Goal: Check status: Check status

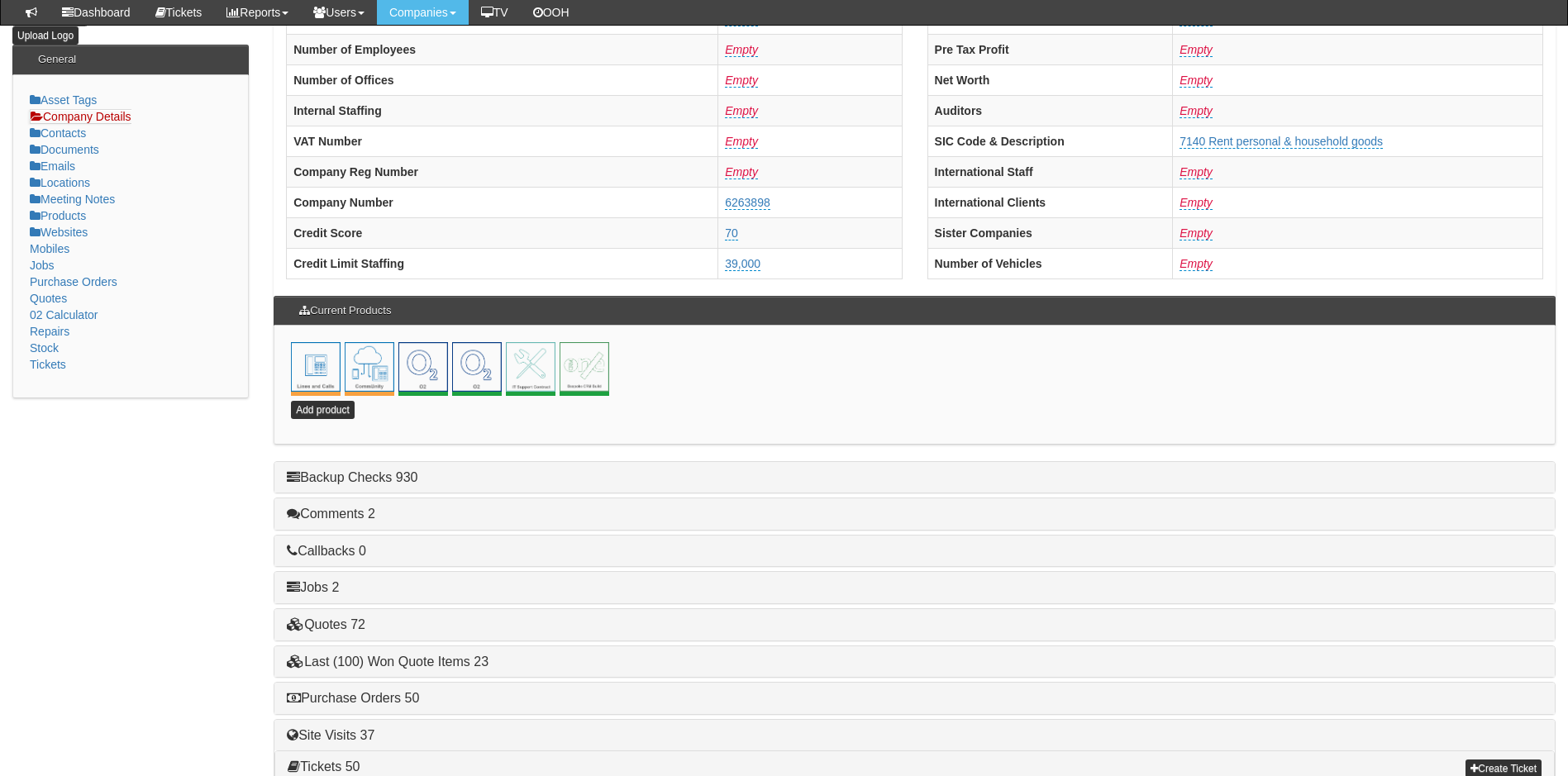
scroll to position [356, 0]
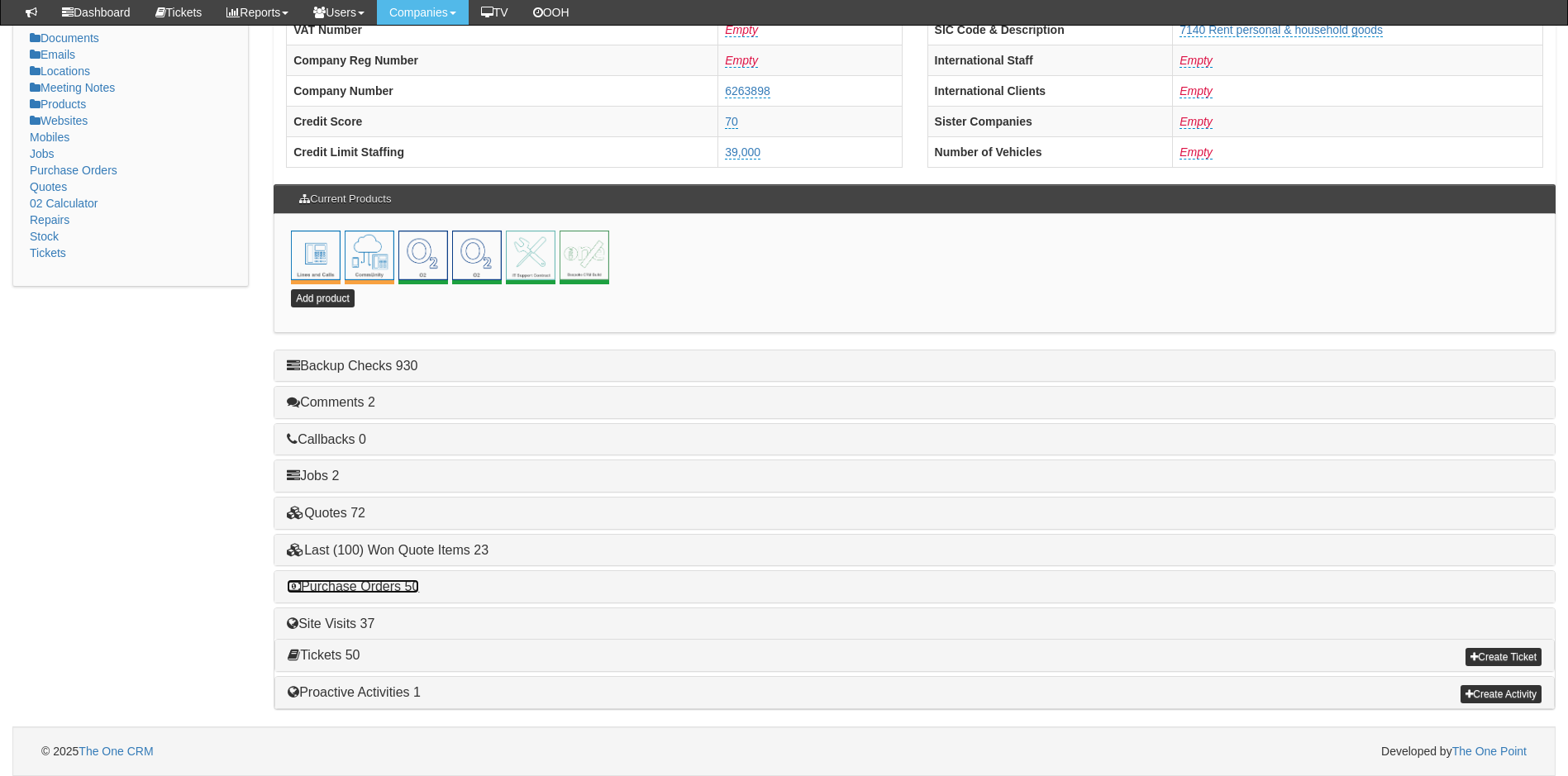
click at [365, 583] on link "Purchase Orders 50" at bounding box center [352, 587] width 132 height 14
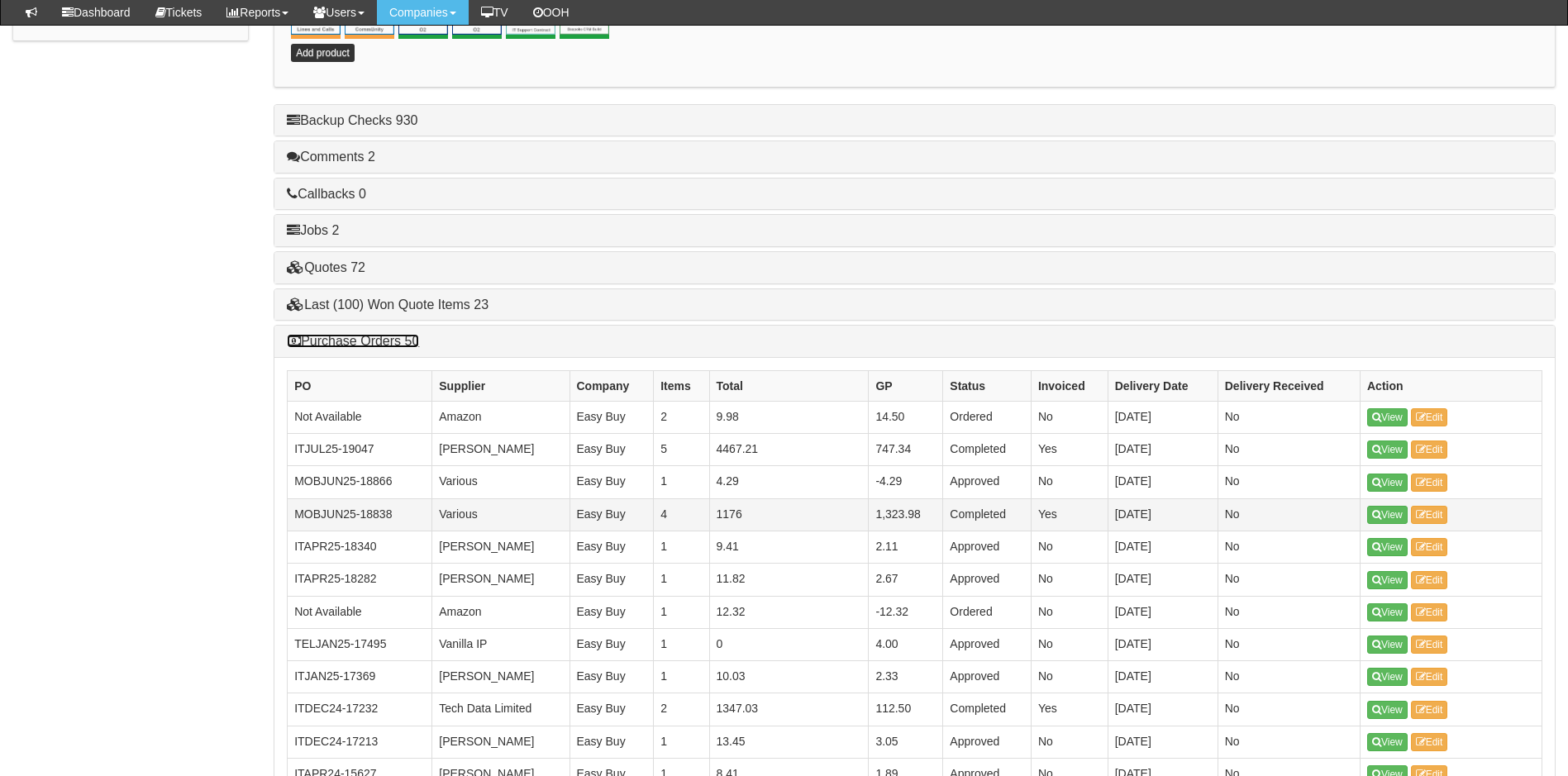
scroll to position [603, 0]
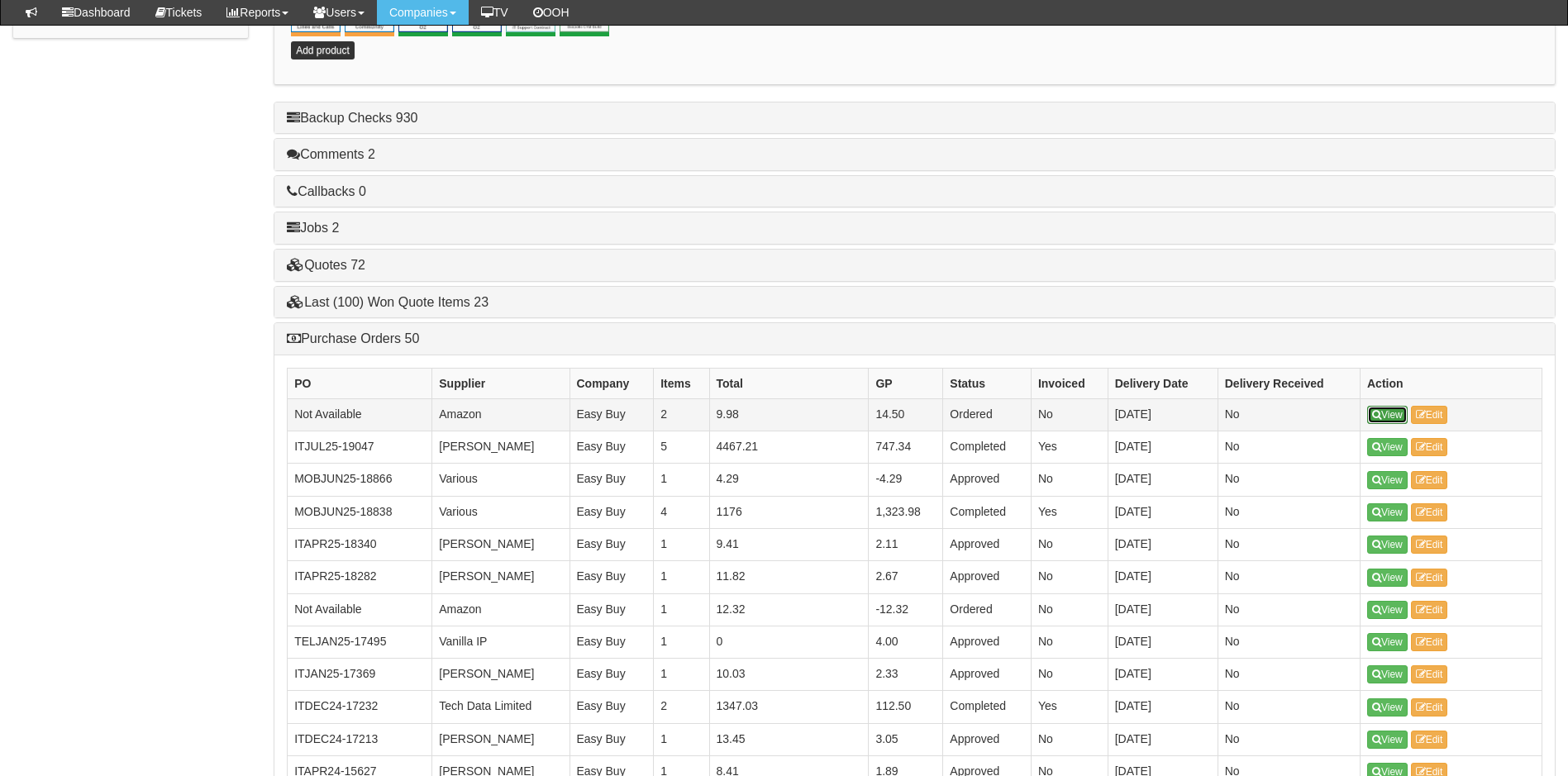
click at [1387, 415] on link "View" at bounding box center [1387, 415] width 41 height 19
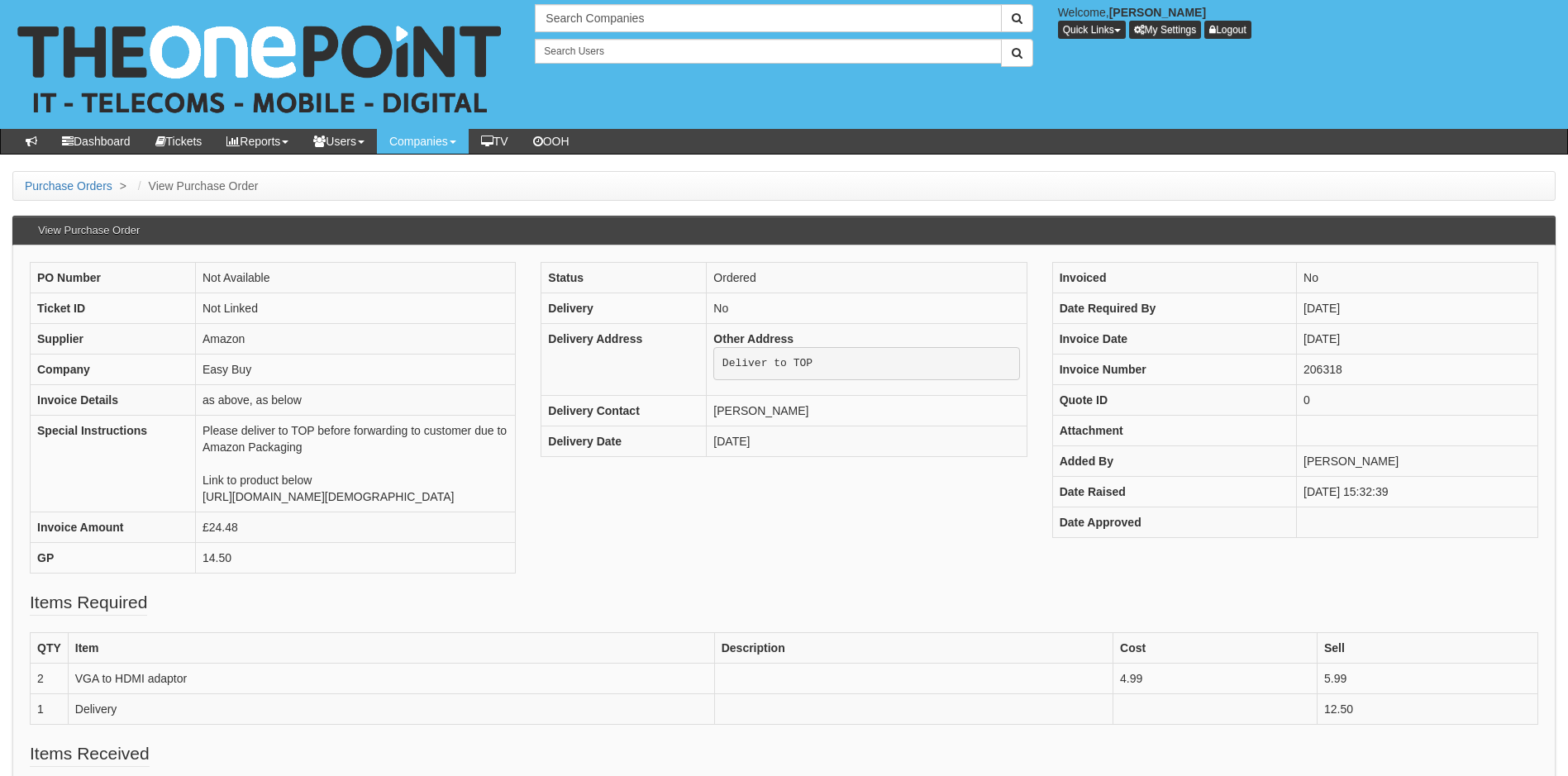
click at [1287, 156] on body "× Send Email × Add Appointment × Create Ticket × Create Proactive Activity × Ad…" at bounding box center [784, 572] width 1568 height 1143
click at [679, 27] on input "text" at bounding box center [767, 19] width 466 height 28
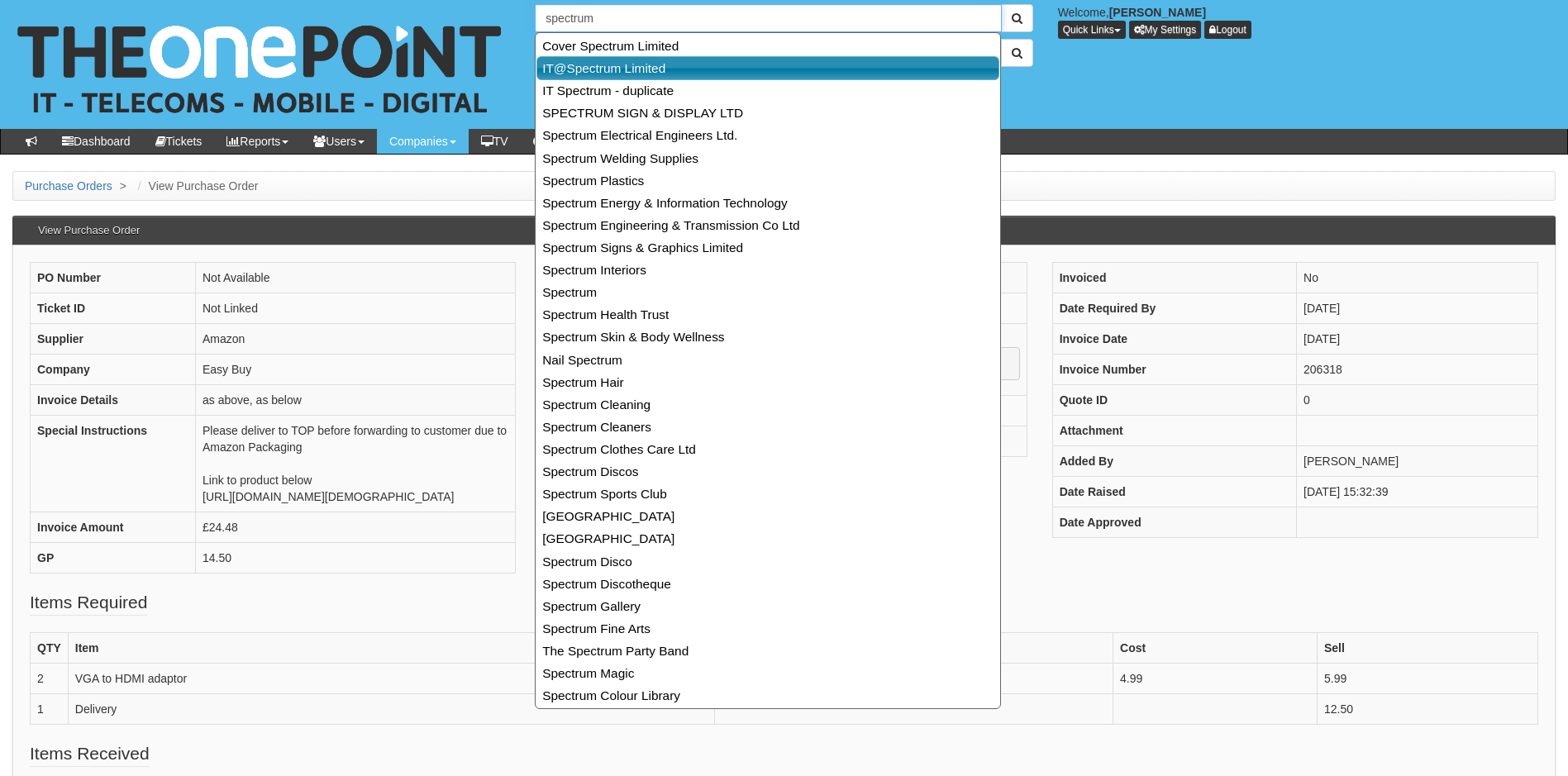
click at [606, 69] on link "IT@Spectrum Limited" at bounding box center [767, 68] width 463 height 24
type input "IT@Spectrum Limited"
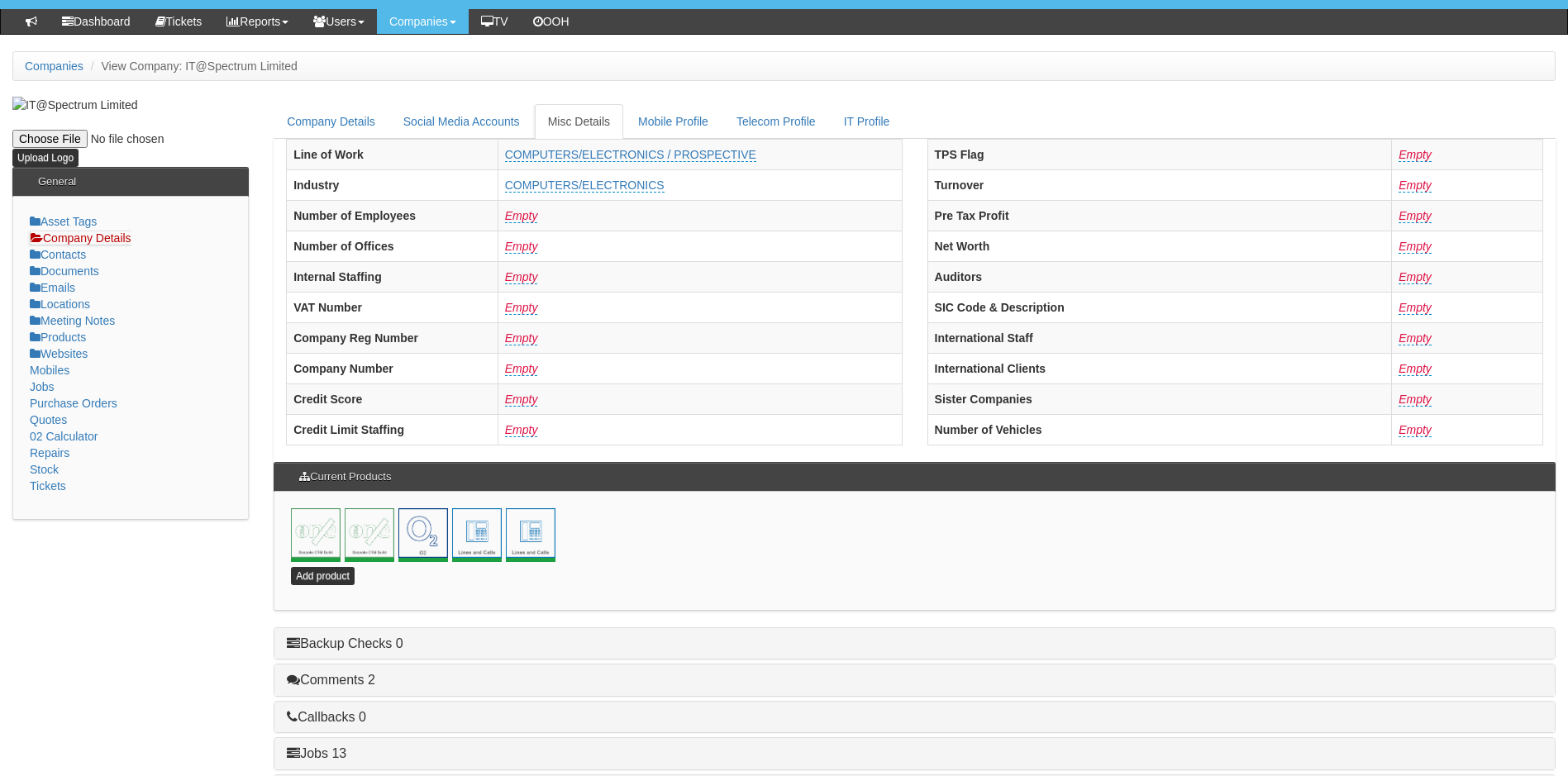
scroll to position [356, 0]
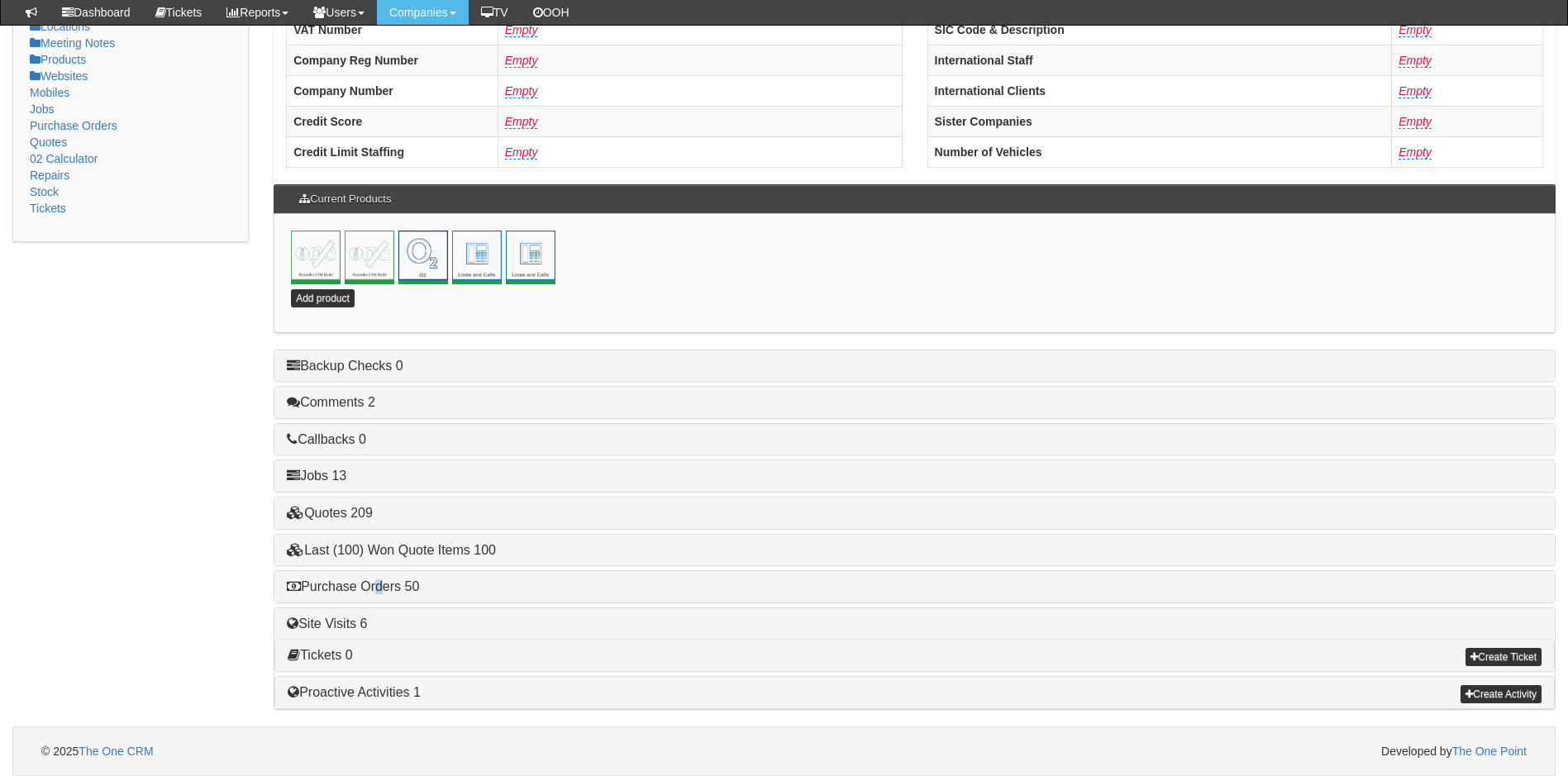
click at [377, 578] on div "Purchase Orders 50" at bounding box center [914, 586] width 1280 height 31
drag, startPoint x: 377, startPoint y: 578, endPoint x: 382, endPoint y: 584, distance: 7.8
click at [382, 584] on link "Purchase Orders 50" at bounding box center [352, 587] width 132 height 14
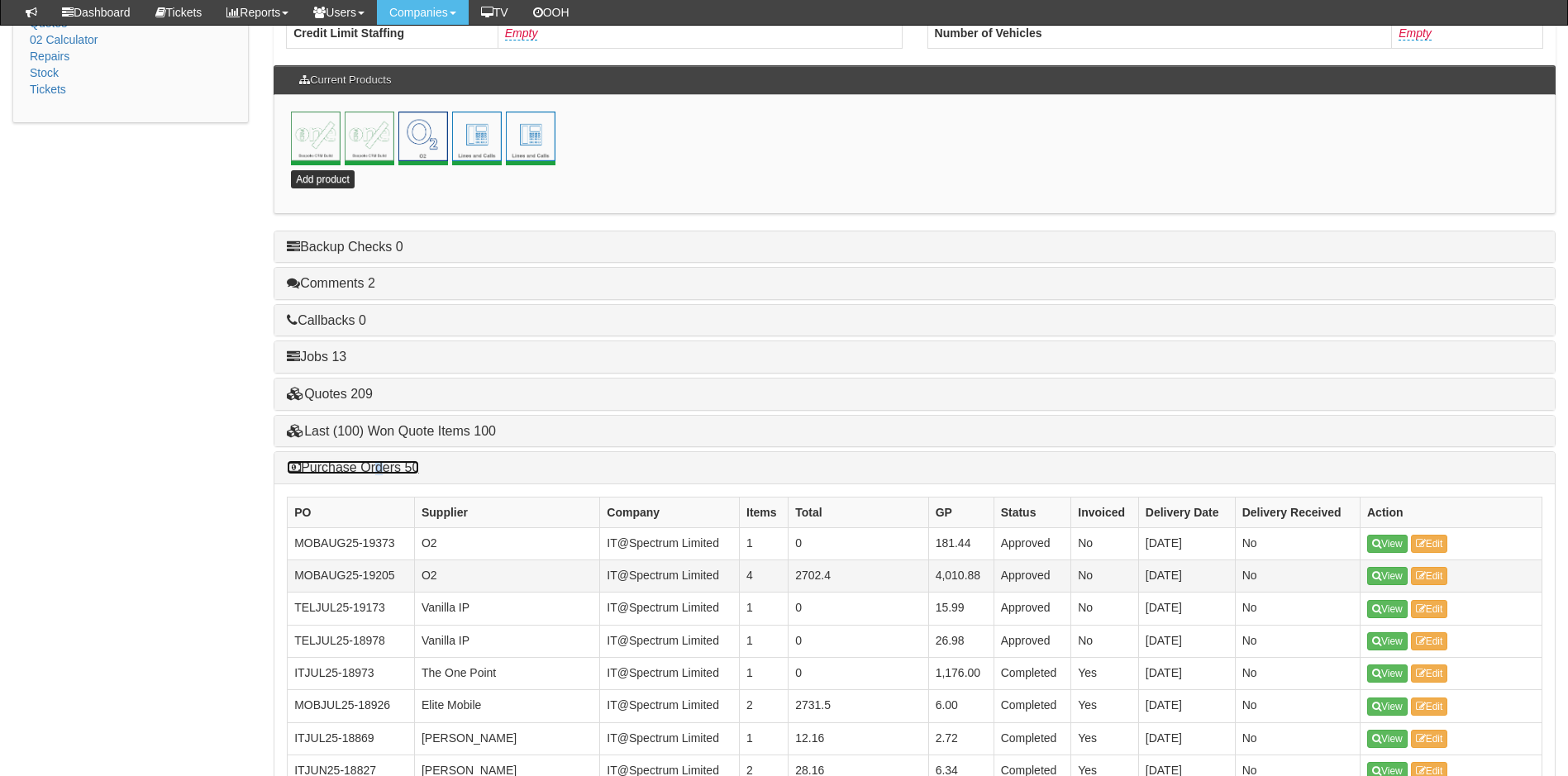
scroll to position [520, 0]
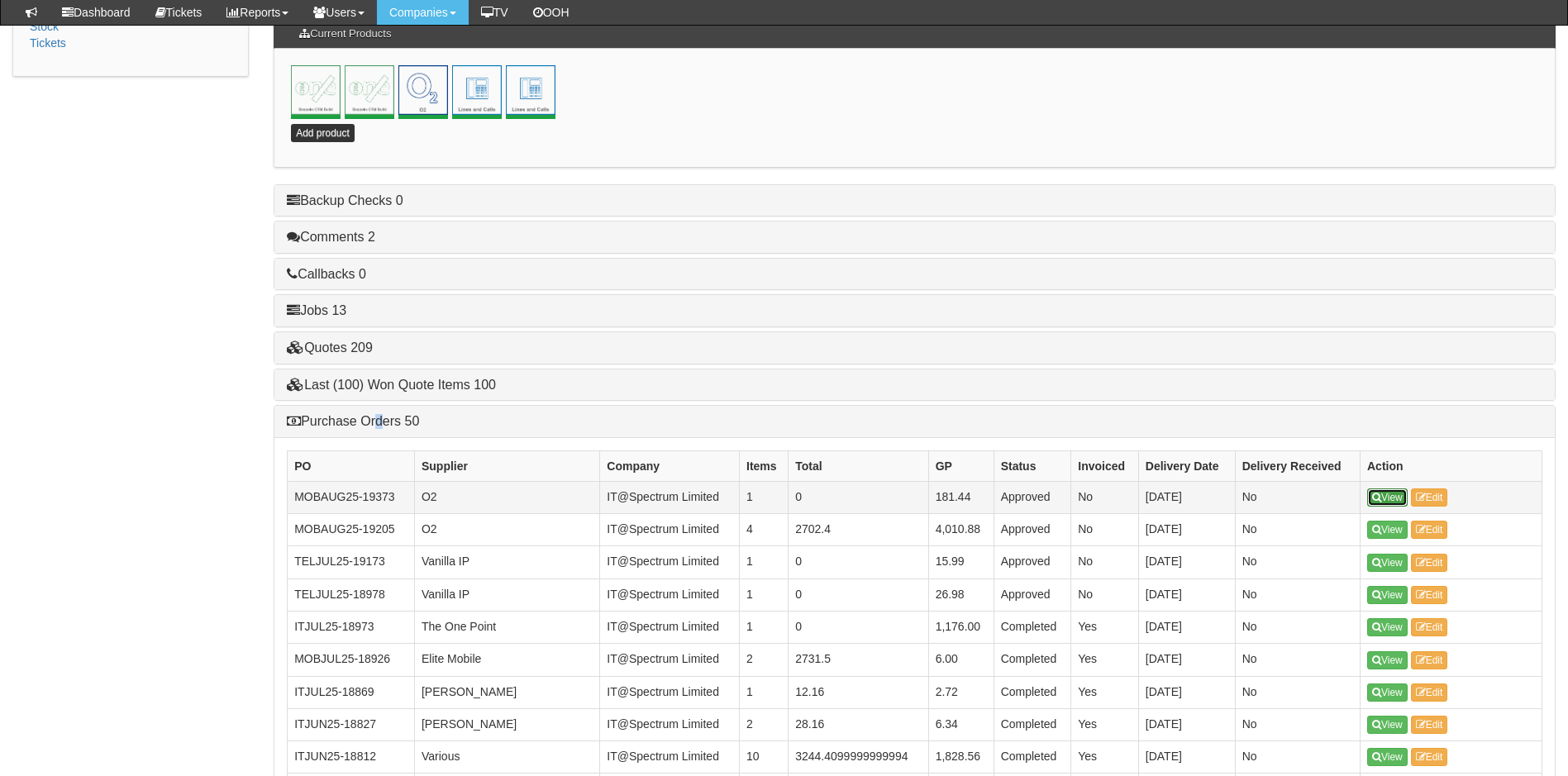
click at [1380, 496] on icon at bounding box center [1377, 497] width 9 height 10
click at [1383, 496] on link "View" at bounding box center [1387, 497] width 41 height 19
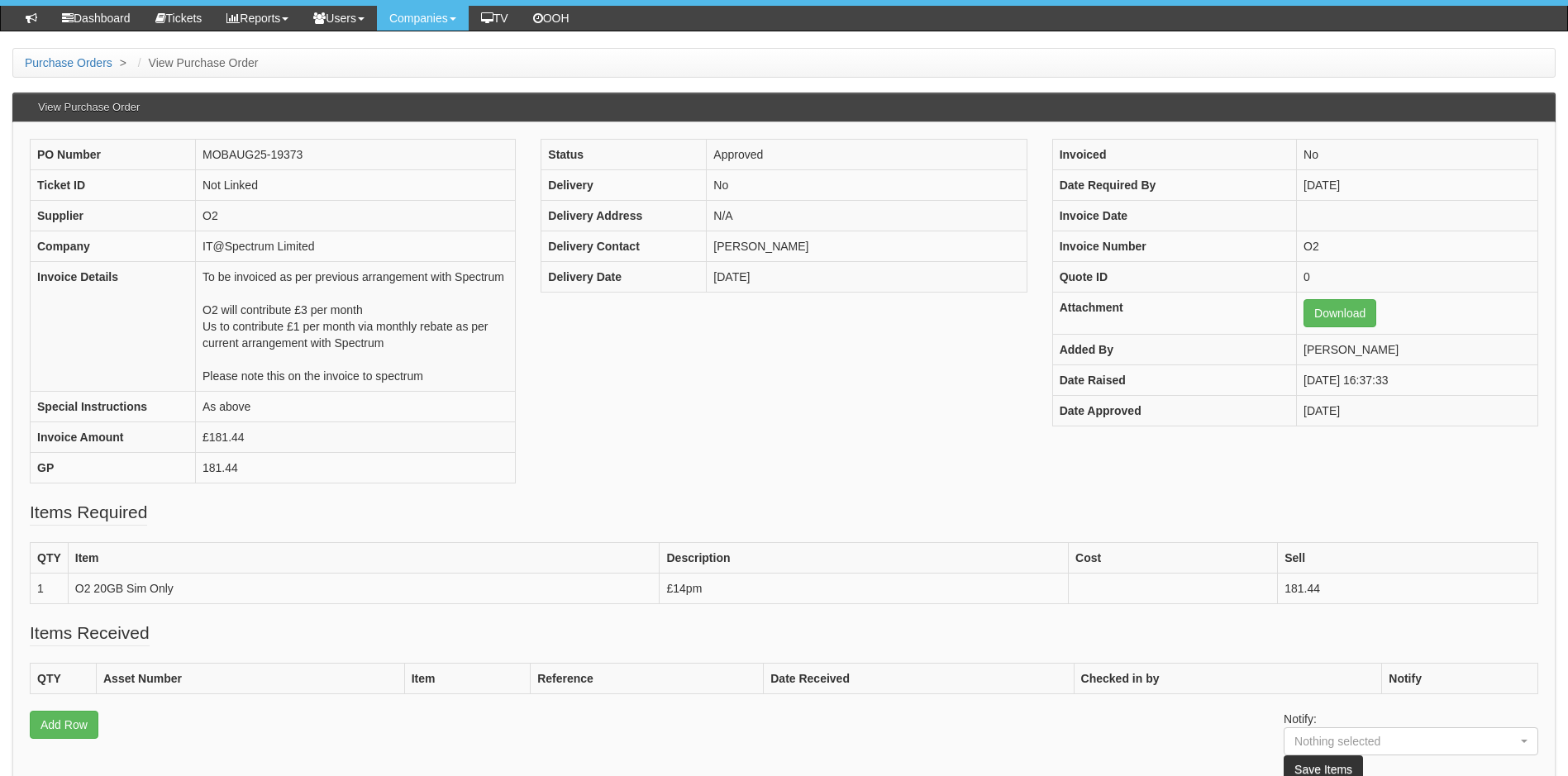
scroll to position [82, 0]
